Goal: Information Seeking & Learning: Find specific fact

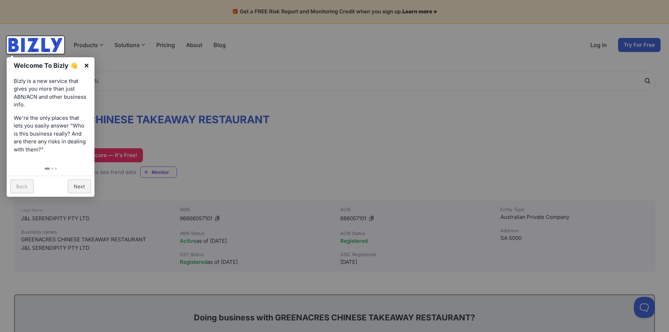
click at [87, 64] on link "×" at bounding box center [87, 65] width 16 height 16
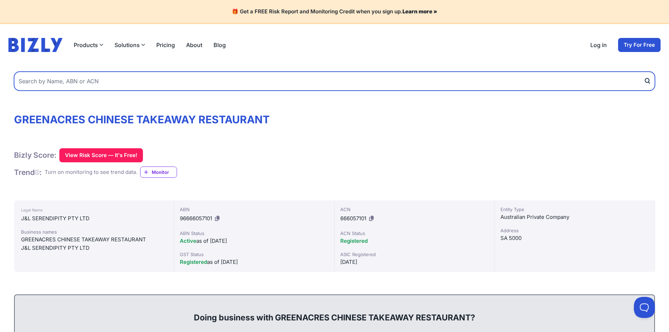
click at [73, 81] on input "text" at bounding box center [334, 81] width 641 height 19
paste input "J&L Serendipity Greenacres"
type input "jopipo greenacres"
click at [643, 72] on button "submit" at bounding box center [648, 81] width 11 height 19
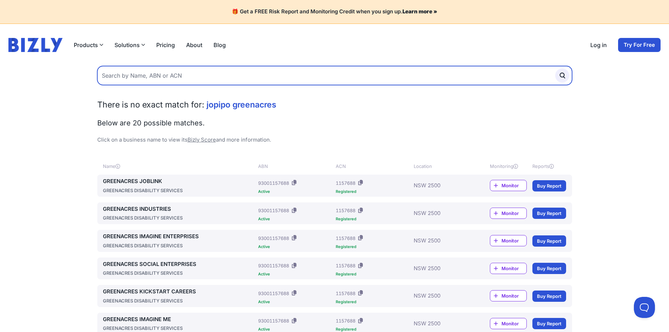
click at [191, 77] on input "text" at bounding box center [334, 75] width 475 height 19
paste input "JOPIPO PTY LTD GREENACRES"
type input "JOPIPO PTY LTD GREENACRES"
click at [555, 68] on button "submit" at bounding box center [562, 75] width 14 height 14
click at [144, 76] on input "text" at bounding box center [334, 75] width 475 height 19
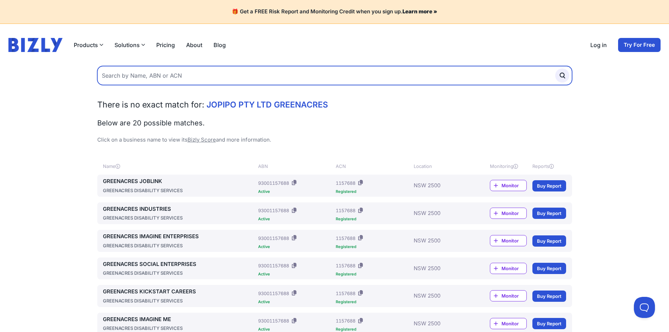
click at [161, 76] on input "text" at bounding box center [334, 75] width 475 height 19
paste input "679301645"
type input "679301645"
click at [555, 68] on button "submit" at bounding box center [562, 75] width 14 height 14
